Goal: Obtain resource: Download file/media

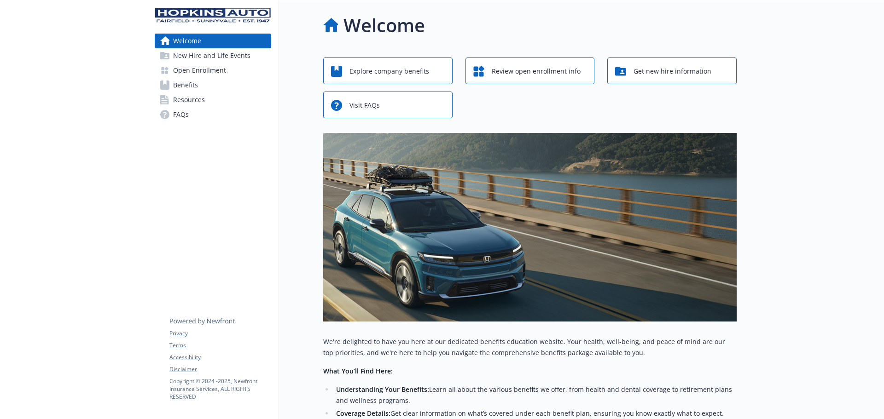
click at [196, 99] on span "Resources" at bounding box center [189, 100] width 32 height 15
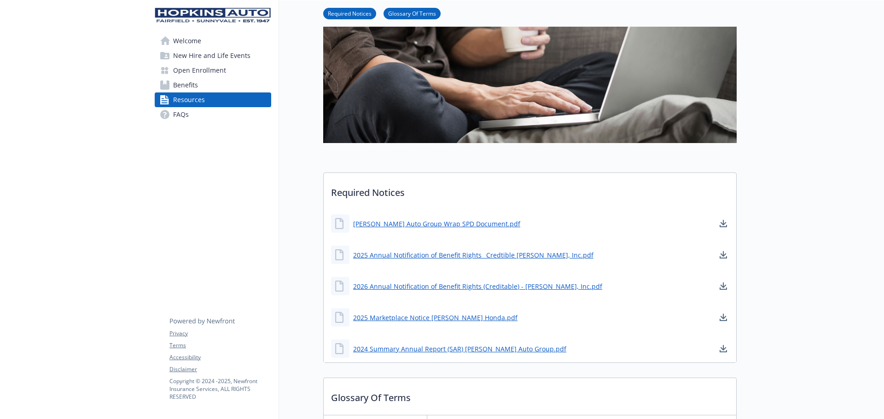
scroll to position [107, 0]
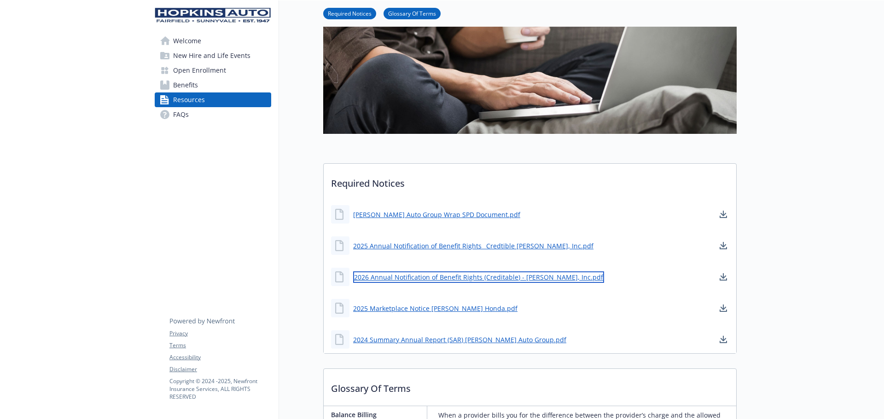
click at [469, 277] on link "2026 Annual Notification of Benefit Rights (Creditable) - Steve Hopkins, Inc.pdf" at bounding box center [478, 278] width 251 height 12
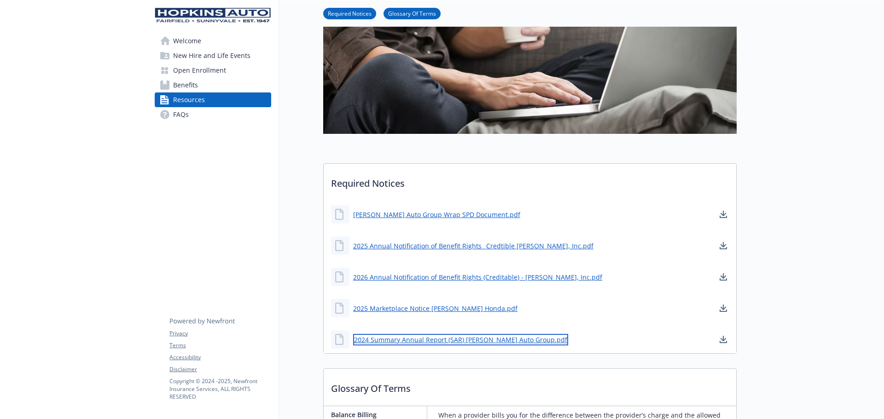
click at [521, 339] on link "2024 Summary Annual Report (SAR) Hopkins Auto Group.pdf" at bounding box center [460, 340] width 215 height 12
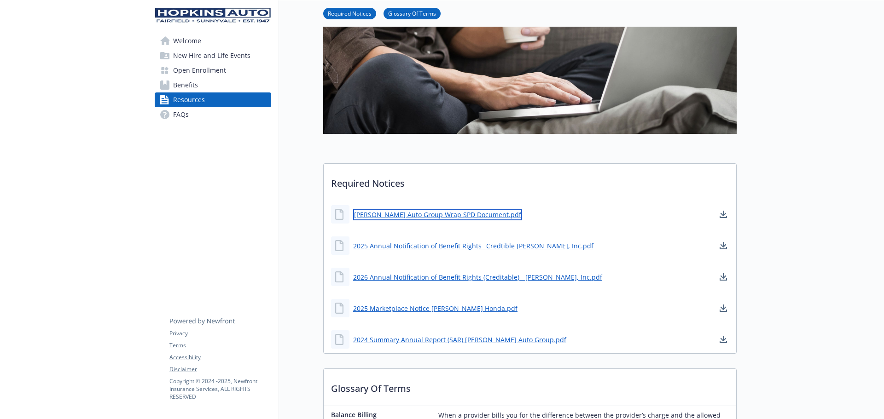
click at [466, 214] on link "Hopkins Auto Group Wrap SPD Document.pdf" at bounding box center [437, 215] width 169 height 12
click at [194, 39] on span "Welcome" at bounding box center [187, 41] width 28 height 15
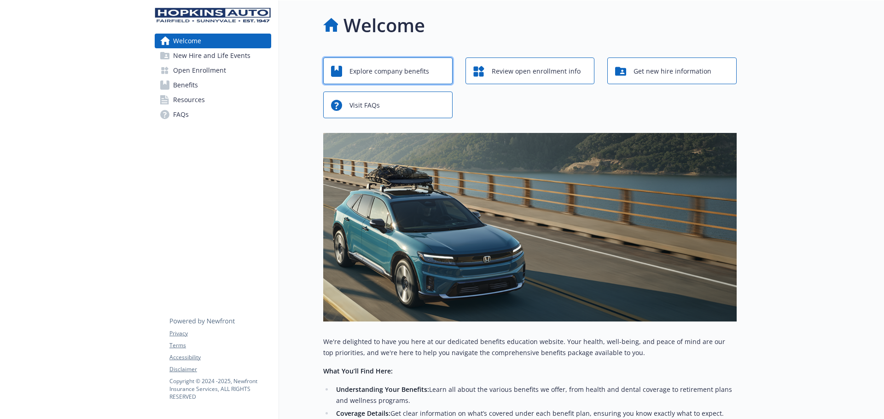
click at [359, 69] on span "Explore company benefits" at bounding box center [389, 71] width 80 height 17
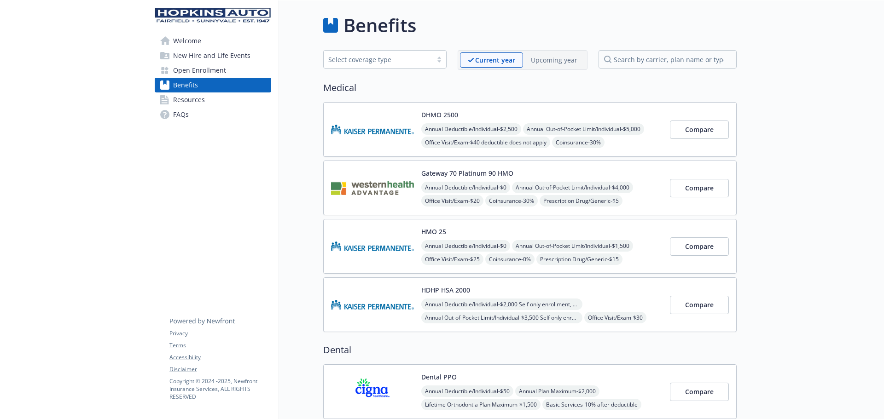
click at [197, 41] on span "Welcome" at bounding box center [187, 41] width 28 height 15
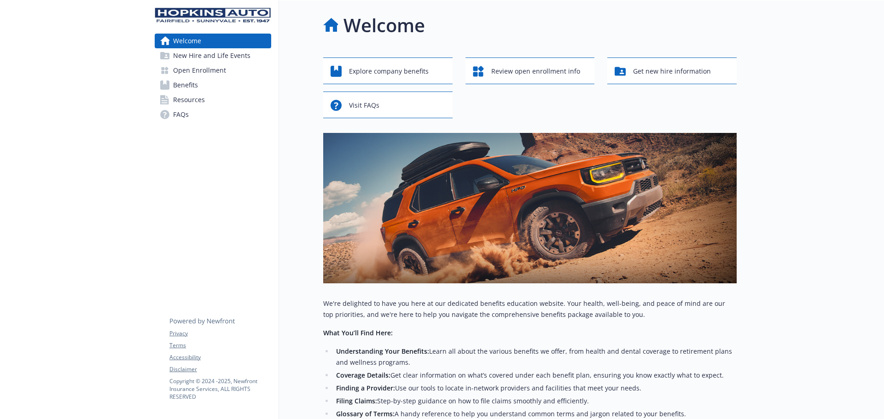
click at [190, 100] on span "Resources" at bounding box center [189, 100] width 32 height 15
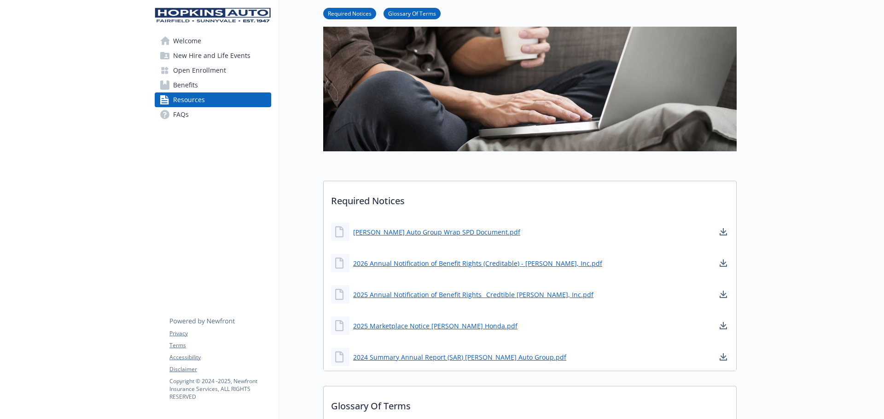
scroll to position [107, 0]
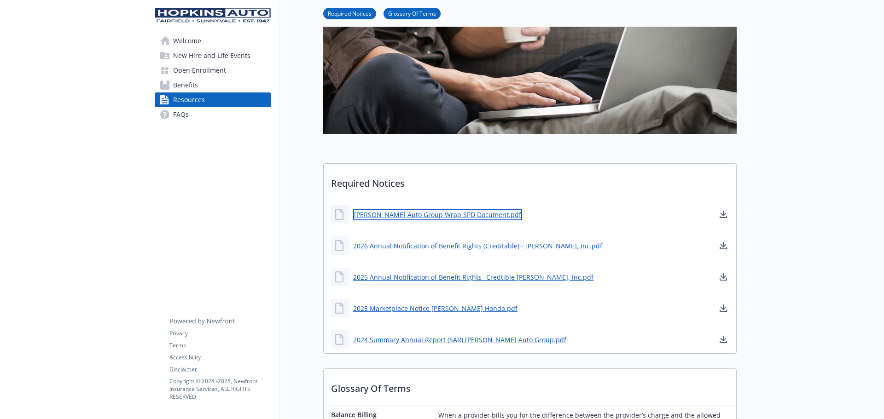
click at [425, 214] on link "[PERSON_NAME] Auto Group Wrap SPD Document.pdf" at bounding box center [437, 215] width 169 height 12
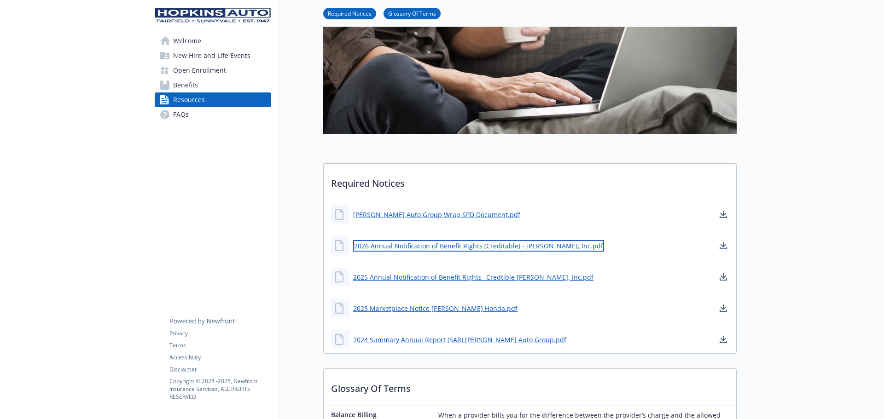
click at [519, 246] on link "2026 Annual Notification of Benefit Rights (Creditable) - Larry Hopkins, Inc.pdf" at bounding box center [478, 246] width 251 height 12
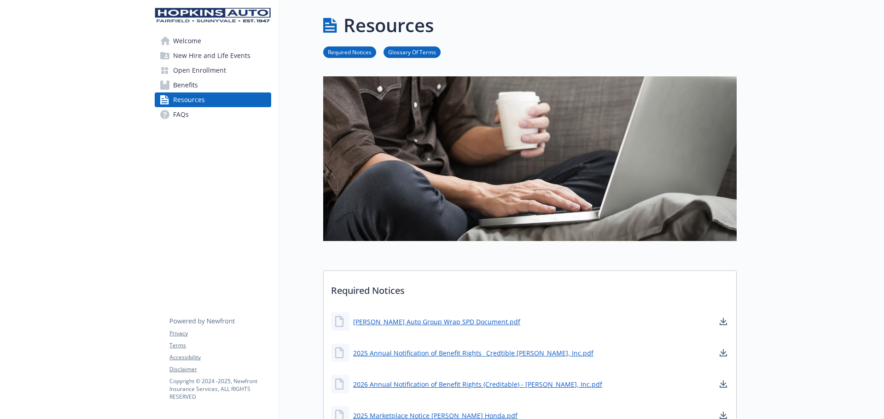
click at [193, 37] on span "Welcome" at bounding box center [187, 41] width 28 height 15
